Goal: Task Accomplishment & Management: Complete application form

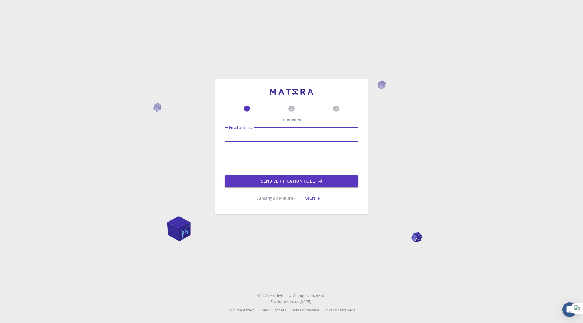
click at [232, 131] on div "Email address Email address" at bounding box center [292, 135] width 134 height 15
type input "[PERSON_NAME][EMAIL_ADDRESS][DOMAIN_NAME]"
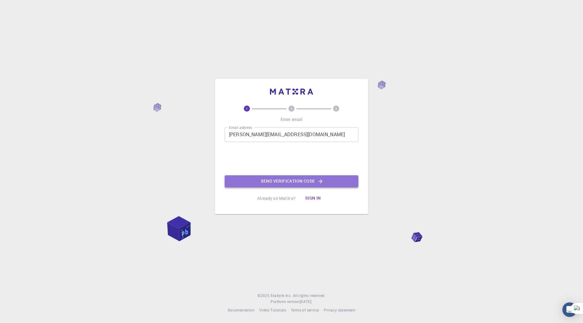
click at [301, 186] on button "Send verification code" at bounding box center [292, 182] width 134 height 12
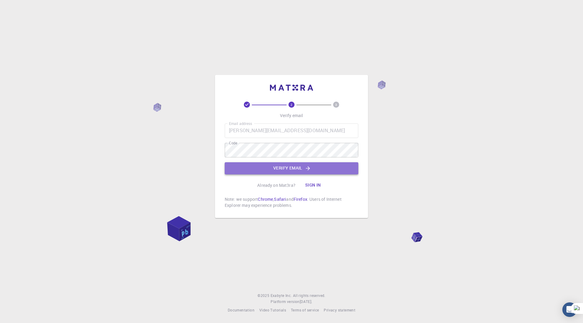
click at [291, 169] on button "Verify email" at bounding box center [292, 168] width 134 height 12
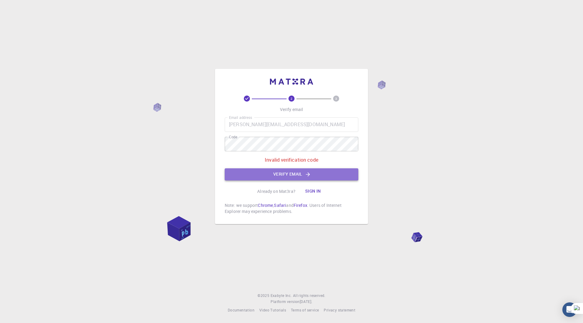
click at [303, 178] on button "Verify email" at bounding box center [292, 175] width 134 height 12
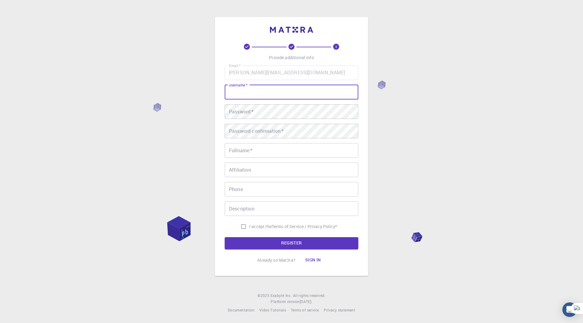
click at [256, 88] on input "username   *" at bounding box center [292, 92] width 134 height 15
type input "[PERSON_NAME].iurchenko"
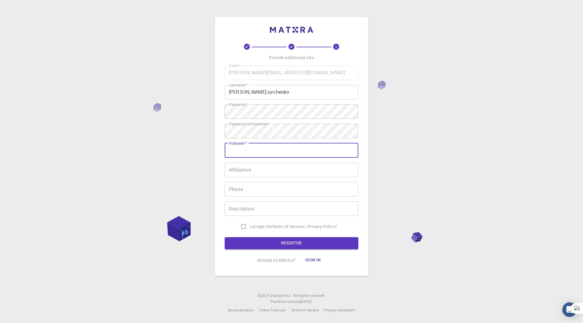
click at [283, 154] on input "Fullname   *" at bounding box center [292, 150] width 134 height 15
type input "[PERSON_NAME]"
type input "4168847808"
click at [280, 172] on input "Affiliation" at bounding box center [292, 170] width 134 height 15
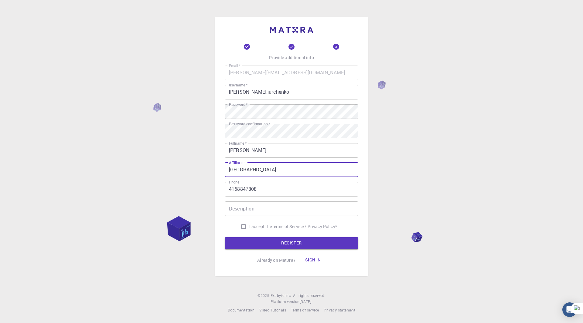
type input "[GEOGRAPHIC_DATA]"
click at [252, 189] on input "4168847808" at bounding box center [292, 189] width 134 height 15
type input "2042723112"
click at [287, 229] on p "Terms of Service / Privacy Policy *" at bounding box center [304, 227] width 65 height 6
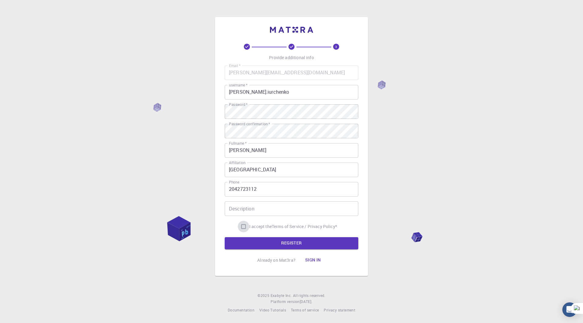
click at [242, 226] on input "I accept the Terms of Service / Privacy Policy *" at bounding box center [244, 227] width 12 height 12
checkbox input "true"
click at [274, 248] on button "REGISTER" at bounding box center [292, 243] width 134 height 12
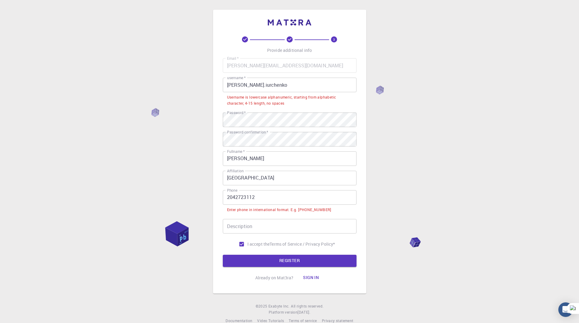
click at [228, 196] on input "2042723112" at bounding box center [290, 197] width 134 height 15
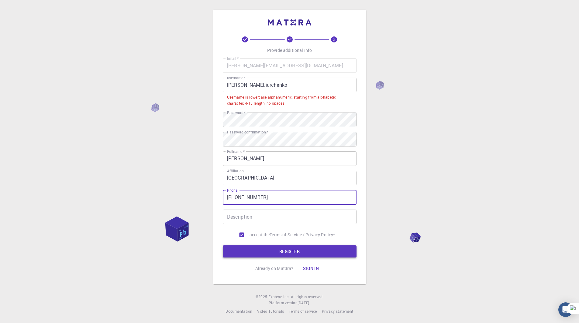
type input "[PHONE_NUMBER]"
click at [300, 251] on button "REGISTER" at bounding box center [290, 252] width 134 height 12
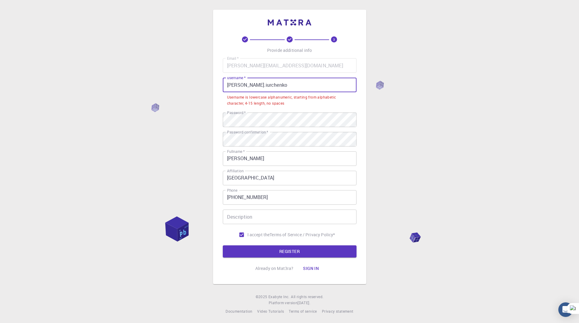
click at [235, 84] on input "[PERSON_NAME].iurchenko" at bounding box center [290, 85] width 134 height 15
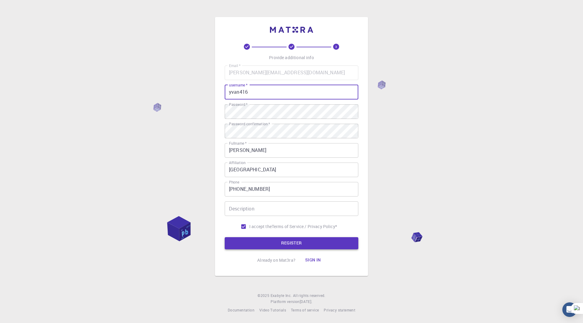
type input "yvan416"
click at [298, 240] on button "REGISTER" at bounding box center [292, 243] width 134 height 12
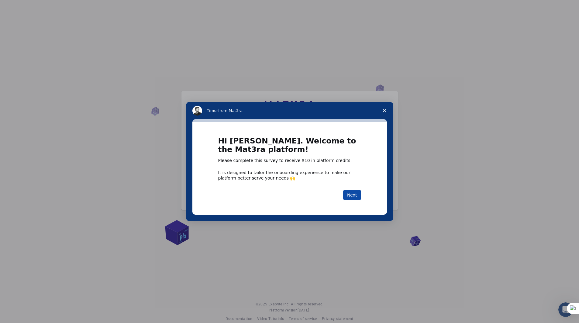
click at [358, 197] on button "Next" at bounding box center [352, 195] width 18 height 10
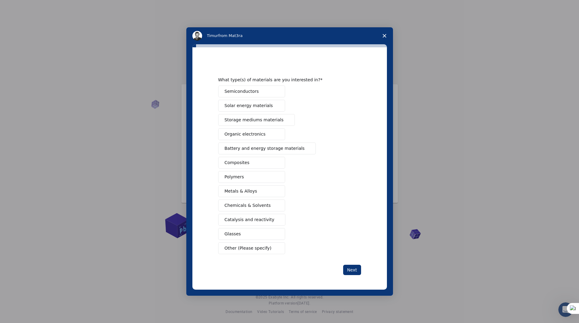
scroll to position [9, 0]
click at [241, 176] on button "Polymers" at bounding box center [251, 177] width 67 height 12
click at [360, 270] on button "Next" at bounding box center [352, 270] width 18 height 10
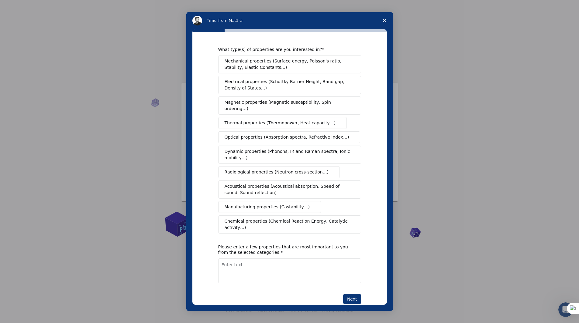
click at [282, 218] on span "Chemical properties (Chemical Reaction Energy, Catalytic activity…)" at bounding box center [287, 224] width 126 height 13
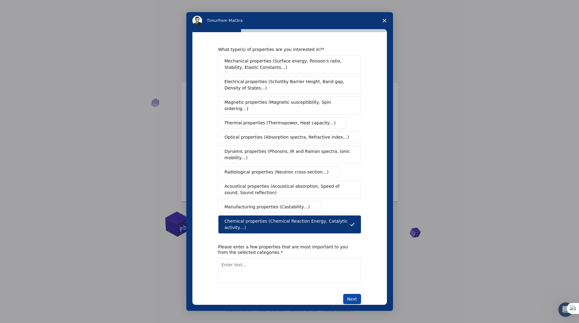
click at [352, 294] on button "Next" at bounding box center [352, 299] width 18 height 10
click at [288, 274] on div "What type(s) of properties are you interested in? Mechanical properties (Surfac…" at bounding box center [289, 179] width 143 height 265
click at [359, 294] on button "Next" at bounding box center [352, 299] width 18 height 10
click at [264, 266] on textarea "To enrich screen reader interactions, please activate Accessibility in Grammarl…" at bounding box center [289, 278] width 143 height 25
type textarea "NA"
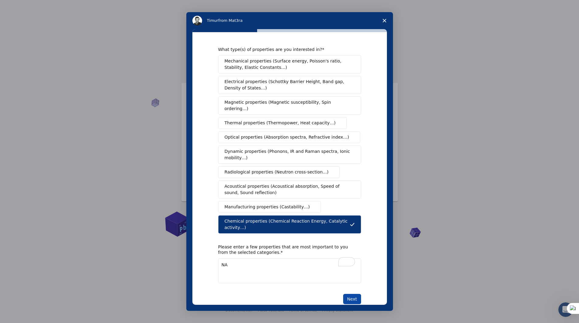
click at [351, 294] on button "Next" at bounding box center [352, 299] width 18 height 10
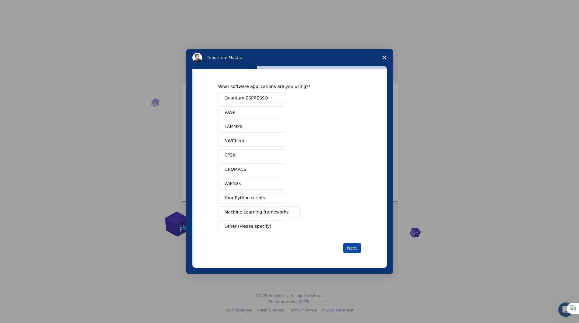
click at [352, 249] on button "Next" at bounding box center [352, 248] width 18 height 10
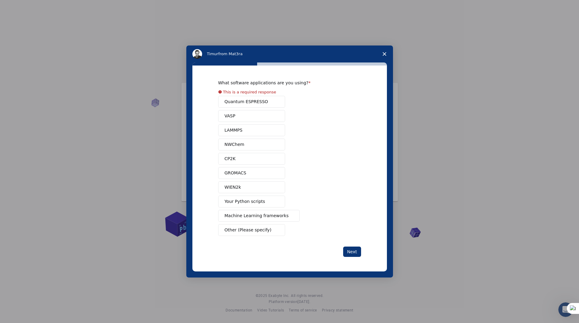
click at [260, 204] on div "Quantum ESPRESSO VASP LAMMPS NWChem CP2K GROMACS WIEN2k Your Python scripts Mac…" at bounding box center [289, 166] width 143 height 140
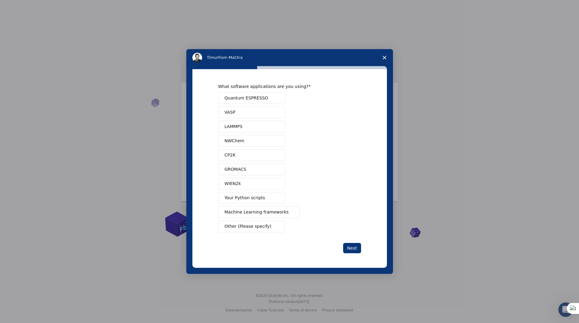
click at [251, 202] on button "Your Python scripts" at bounding box center [251, 198] width 67 height 12
drag, startPoint x: 272, startPoint y: 213, endPoint x: 275, endPoint y: 214, distance: 3.2
click at [272, 213] on span "Machine Learning frameworks" at bounding box center [256, 212] width 64 height 6
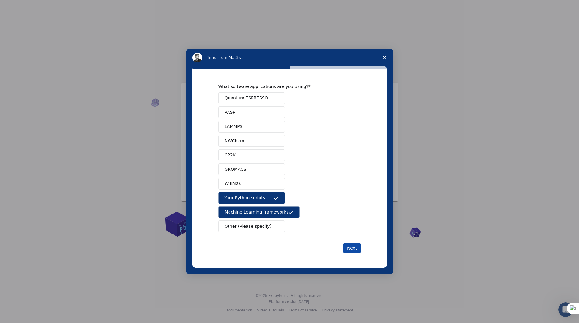
click at [350, 248] on button "Next" at bounding box center [352, 248] width 18 height 10
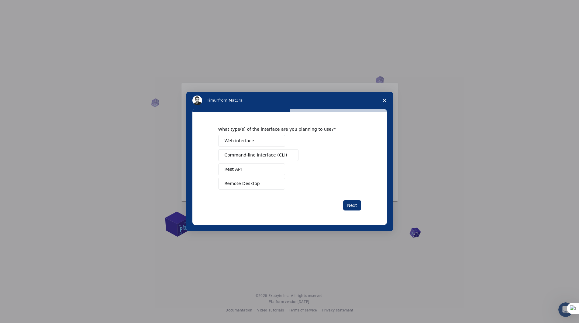
click at [272, 139] on button "Web interface" at bounding box center [251, 141] width 67 height 12
click at [351, 210] on button "Next" at bounding box center [352, 205] width 18 height 10
click at [264, 170] on button "Teach" at bounding box center [251, 170] width 67 height 12
click at [349, 203] on button "Next" at bounding box center [352, 205] width 18 height 10
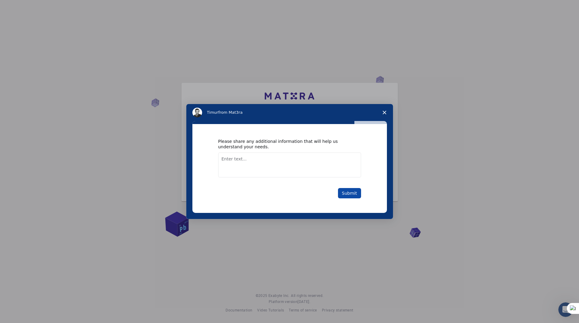
click at [349, 194] on button "Submit" at bounding box center [349, 193] width 23 height 10
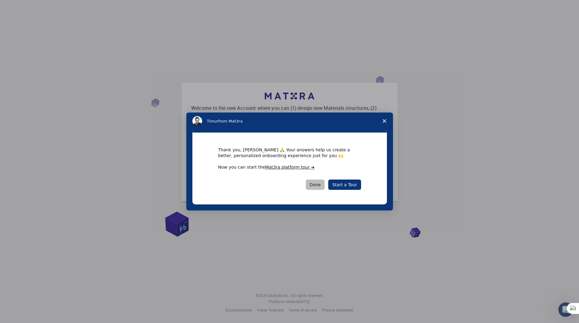
click at [311, 182] on button "Done" at bounding box center [315, 185] width 19 height 10
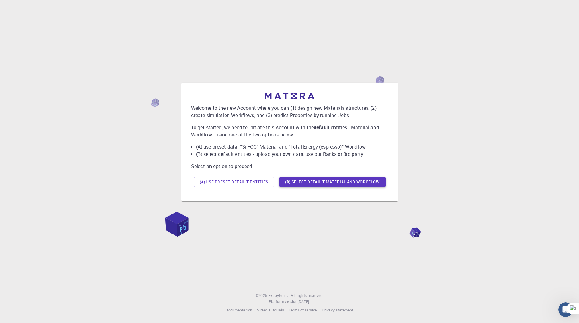
click at [295, 185] on button "(B) Select default material and workflow" at bounding box center [332, 182] width 106 height 10
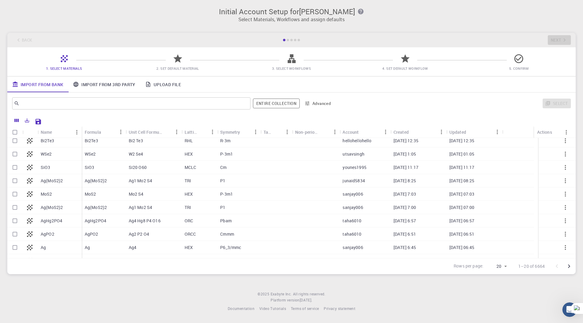
scroll to position [0, 0]
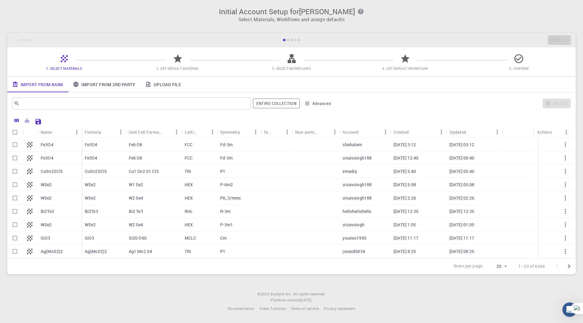
click at [164, 143] on div "Fe6 O8" at bounding box center [154, 144] width 56 height 13
checkbox input "true"
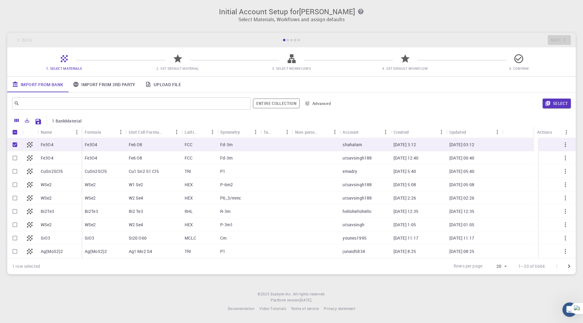
click at [162, 143] on div "Fe6 O8" at bounding box center [154, 144] width 56 height 13
checkbox input "false"
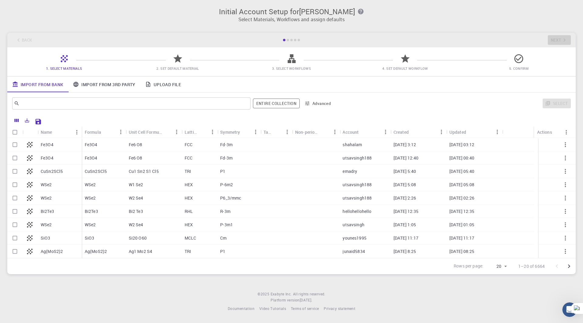
click at [162, 143] on div "Fe6 O8" at bounding box center [154, 144] width 56 height 13
checkbox input "true"
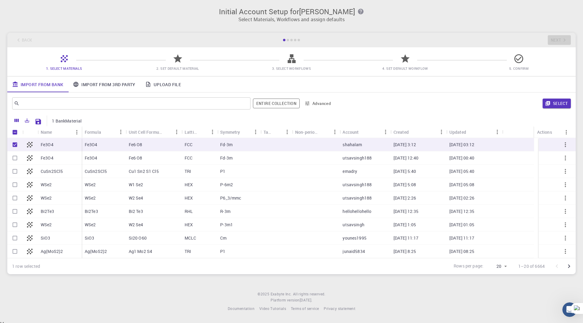
click at [162, 143] on div "Fe6 O8" at bounding box center [154, 144] width 56 height 13
checkbox input "false"
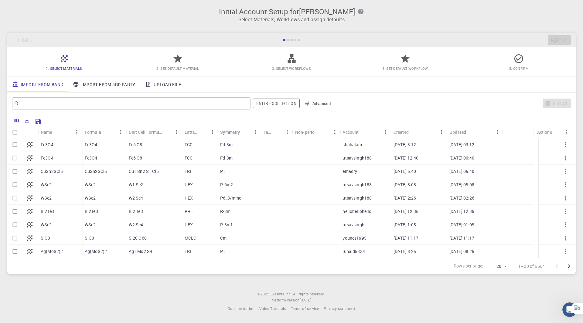
click at [161, 142] on div "Fe6 O8" at bounding box center [154, 144] width 56 height 13
checkbox input "true"
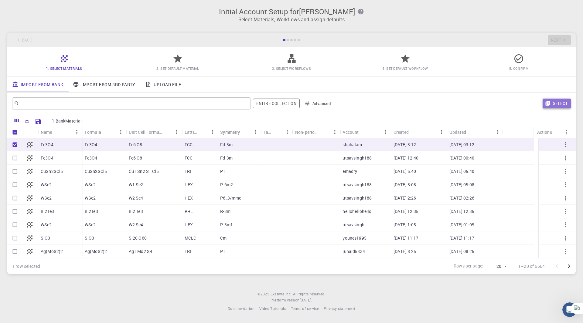
click at [546, 108] on button "Select" at bounding box center [557, 104] width 28 height 10
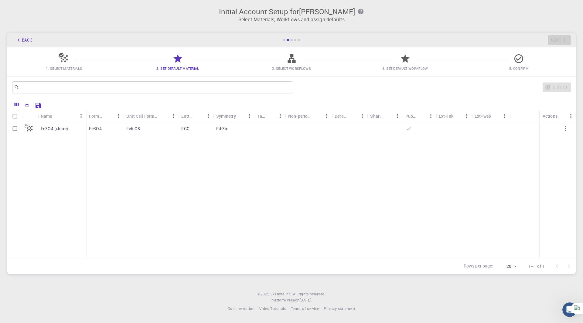
click at [181, 132] on div "FCC" at bounding box center [195, 128] width 35 height 13
checkbox input "true"
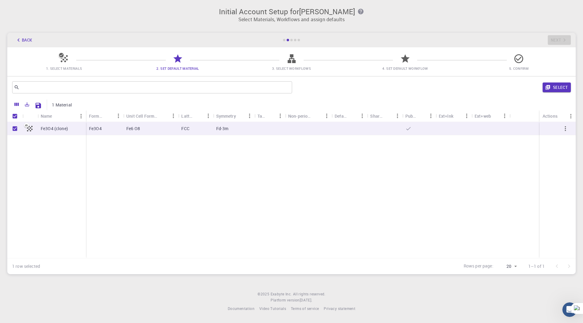
click at [410, 128] on icon at bounding box center [408, 129] width 6 height 6
checkbox input "false"
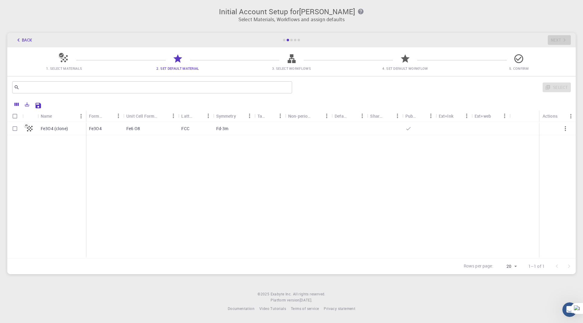
click at [397, 130] on div at bounding box center [384, 128] width 35 height 13
checkbox input "true"
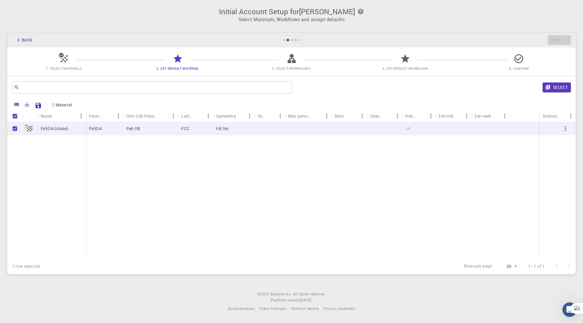
click at [397, 130] on div at bounding box center [384, 128] width 35 height 13
checkbox input "false"
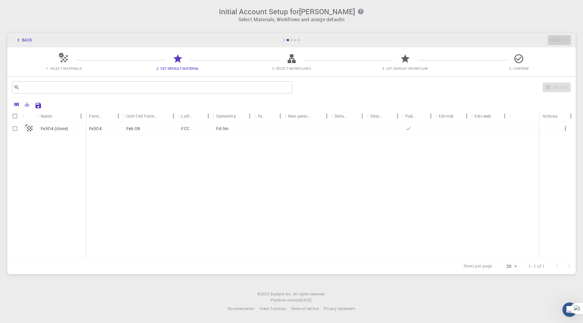
click at [396, 129] on div at bounding box center [384, 128] width 35 height 13
checkbox input "true"
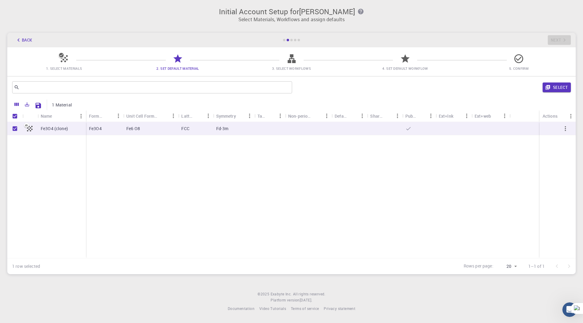
click at [30, 133] on div at bounding box center [29, 128] width 15 height 13
checkbox input "false"
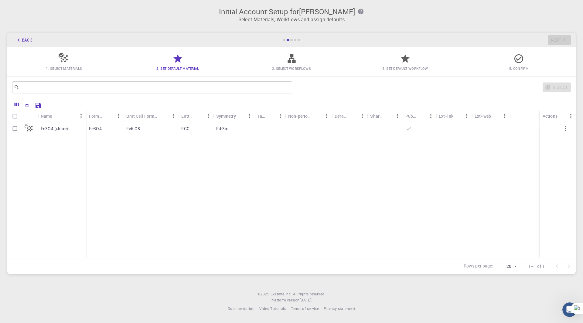
click at [29, 133] on div at bounding box center [29, 128] width 15 height 13
checkbox input "true"
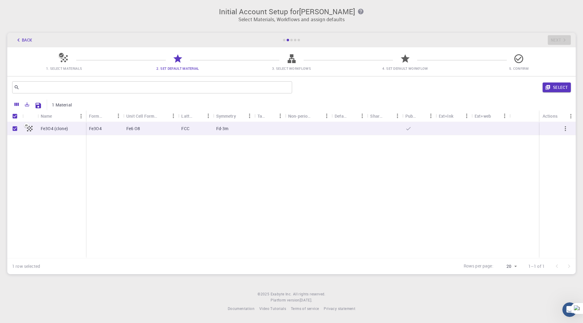
click at [59, 124] on div "Fe3O4 (clone)" at bounding box center [62, 128] width 48 height 13
checkbox input "false"
